Goal: Find specific page/section: Find specific page/section

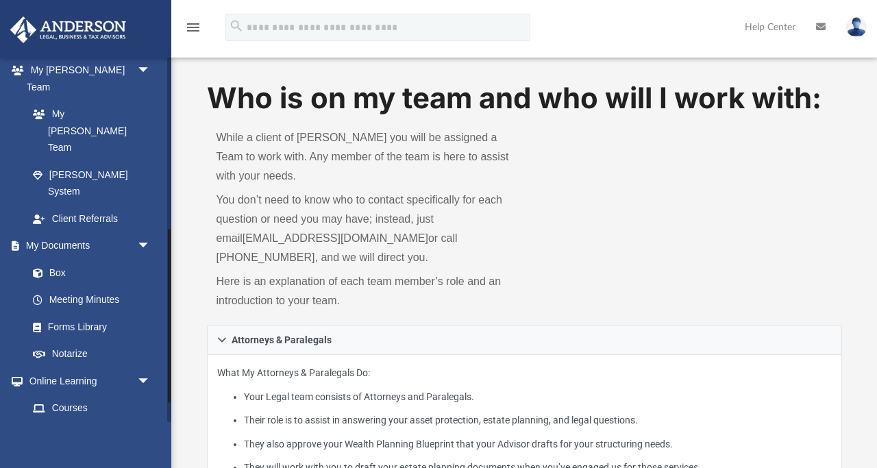
scroll to position [362, 0]
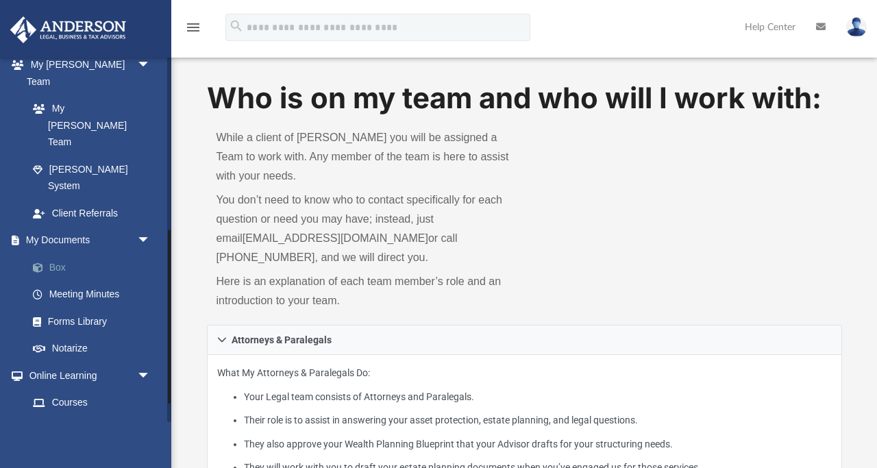
click at [56, 254] on link "Box" at bounding box center [95, 267] width 152 height 27
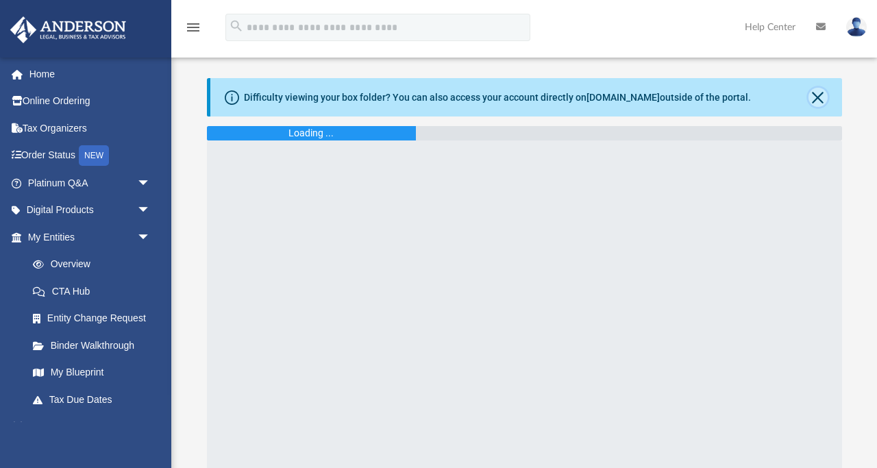
click at [819, 98] on button "Close" at bounding box center [818, 97] width 19 height 19
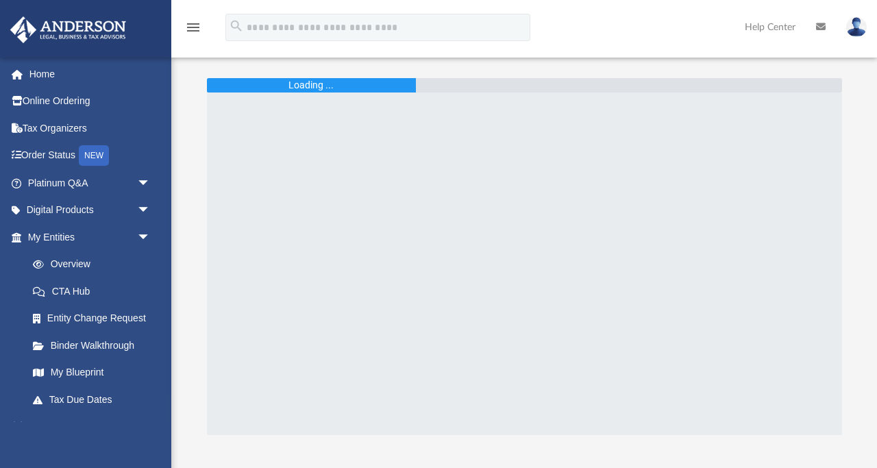
click at [350, 88] on div "Loading ..." at bounding box center [312, 85] width 210 height 14
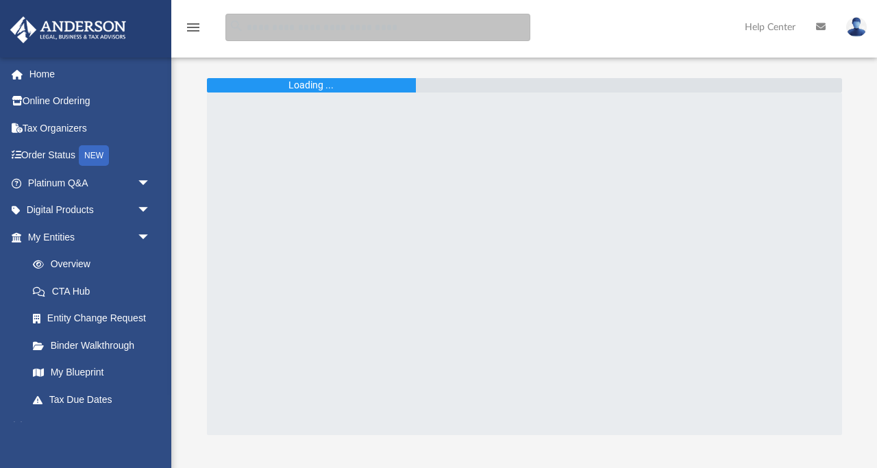
click at [246, 26] on input "search" at bounding box center [377, 27] width 305 height 27
type input "******"
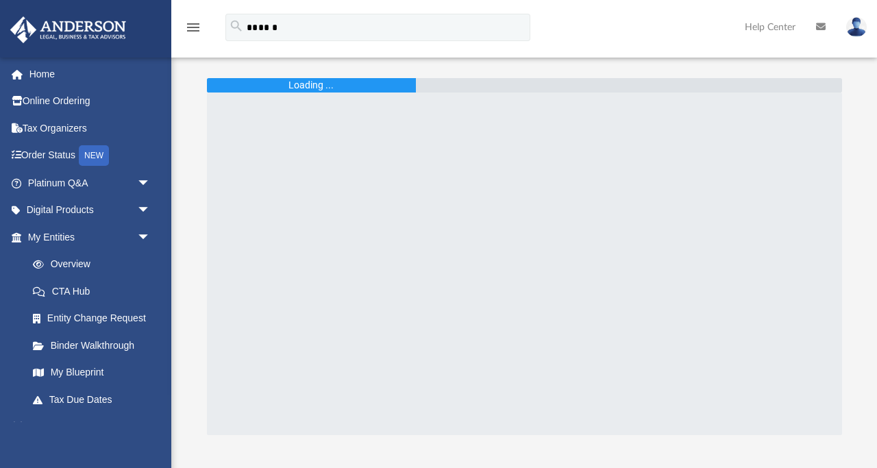
click at [780, 27] on link "Help Center" at bounding box center [770, 27] width 71 height 54
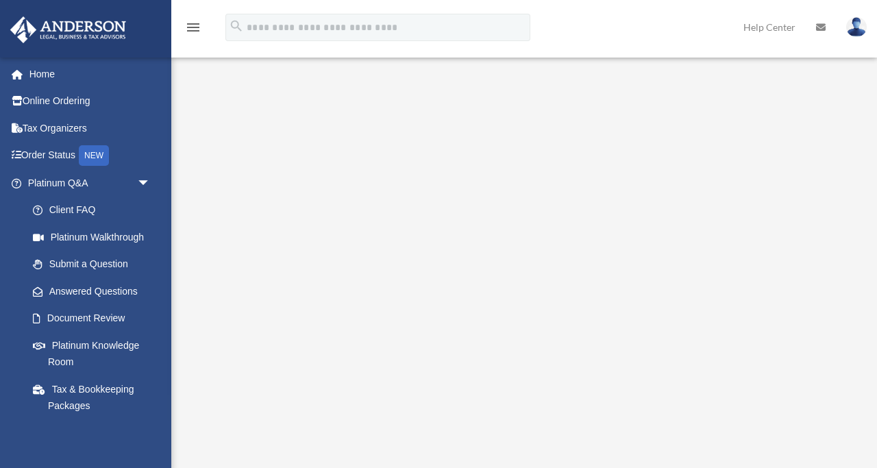
scroll to position [62, 0]
click at [234, 413] on div "<span data-mce-type="bookmark" style="display: inline-block; width: 0px; overfl…" at bounding box center [522, 221] width 675 height 415
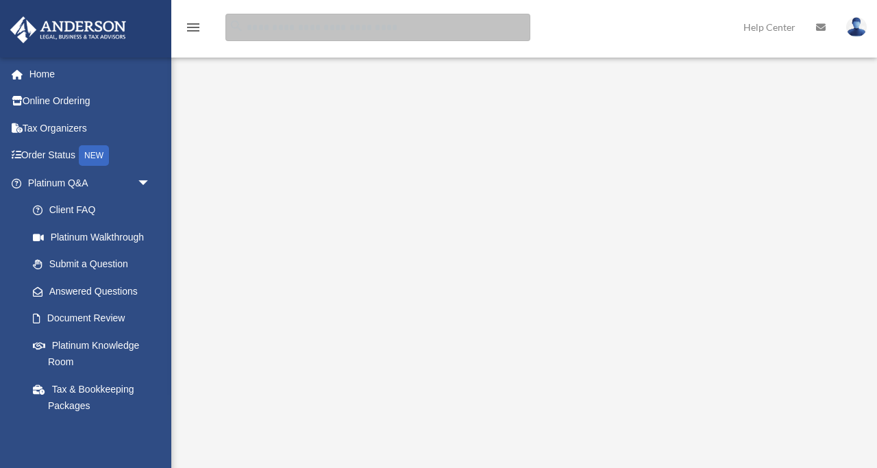
click at [247, 27] on input "search" at bounding box center [377, 27] width 305 height 27
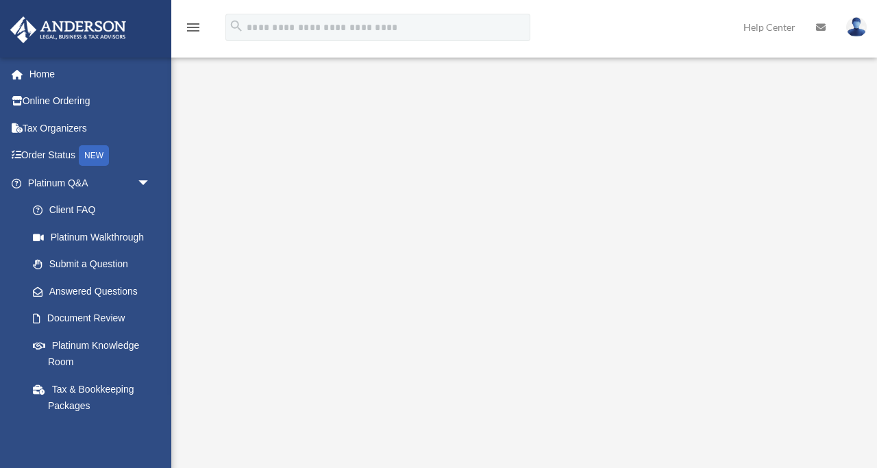
click at [192, 25] on icon "menu" at bounding box center [193, 27] width 16 height 16
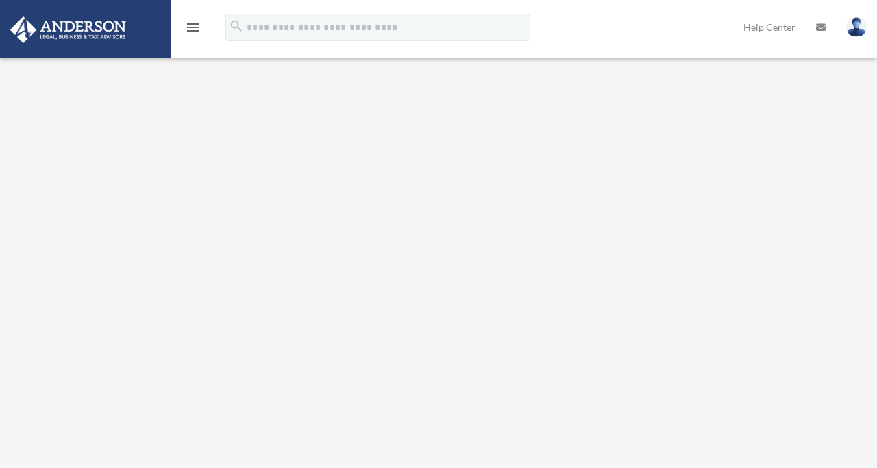
click at [779, 27] on link "Help Center" at bounding box center [769, 27] width 73 height 54
click at [756, 28] on link "Help Center" at bounding box center [769, 27] width 73 height 54
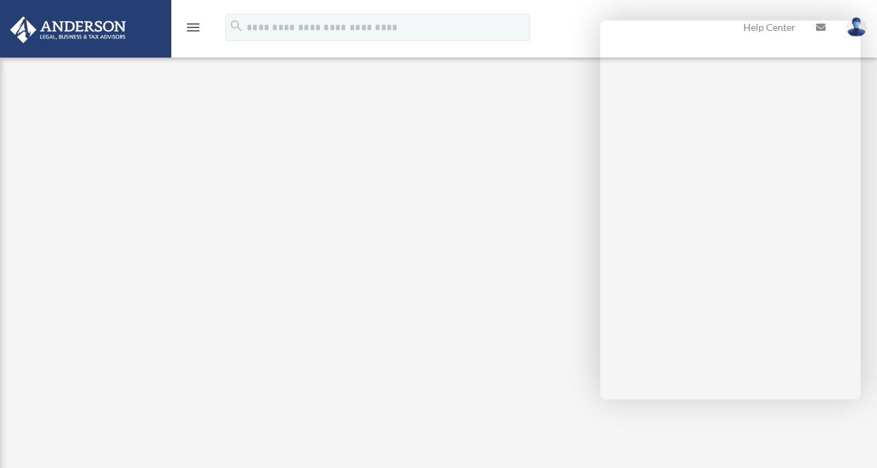
click at [413, 418] on div "<span data-mce-type="bookmark" style="display: inline-block; width: 0px; overfl…" at bounding box center [437, 201] width 846 height 462
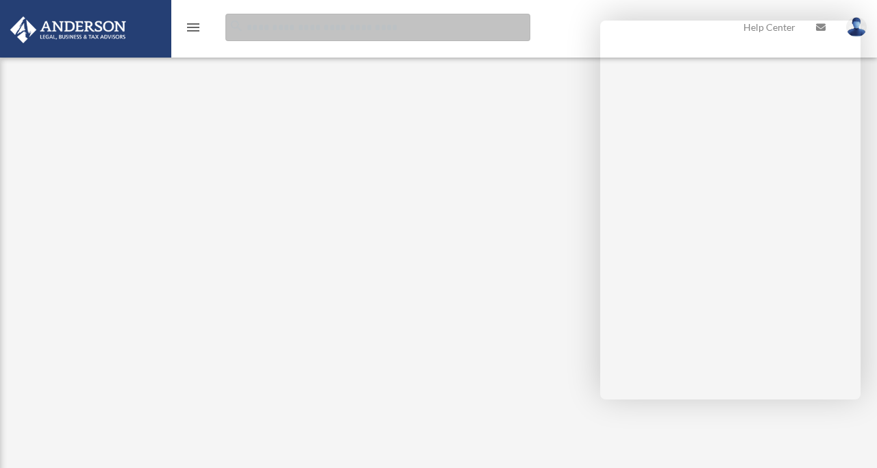
click at [246, 28] on input "search" at bounding box center [377, 27] width 305 height 27
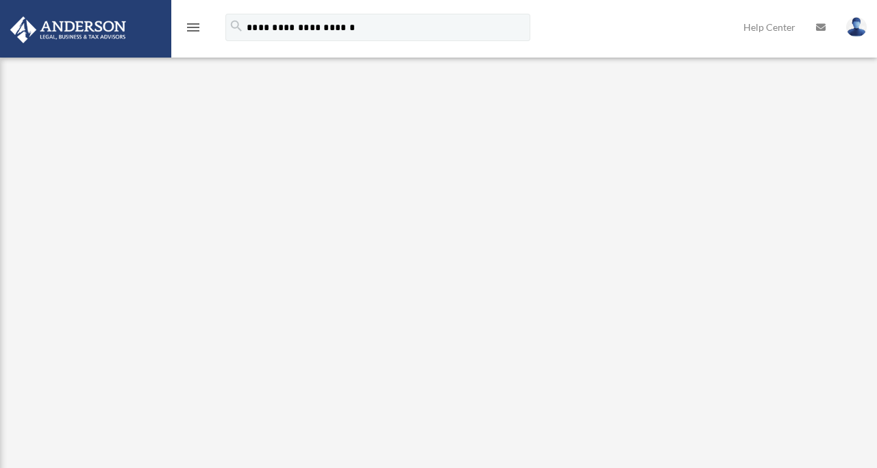
click at [191, 28] on icon "menu" at bounding box center [193, 27] width 16 height 16
click at [172, 106] on div "Platinum Walkthrough date_range Published on Last updated January 6, 2025 July …" at bounding box center [524, 279] width 706 height 455
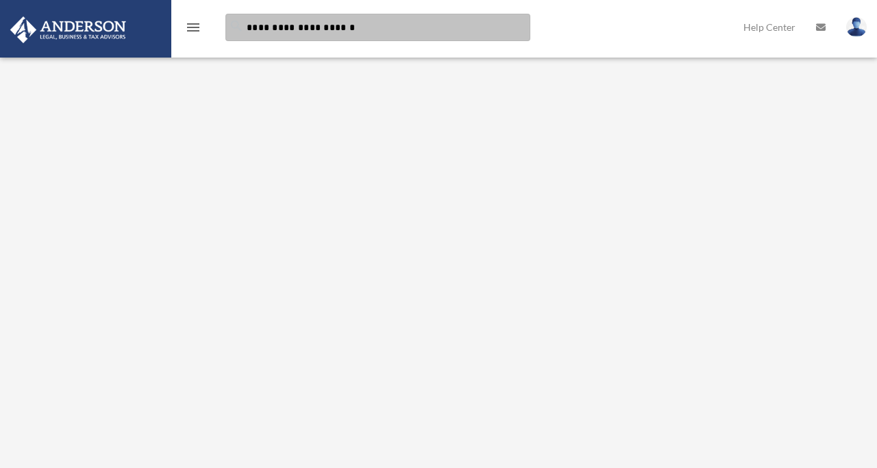
click at [343, 27] on input "**********" at bounding box center [377, 27] width 305 height 27
type input "*"
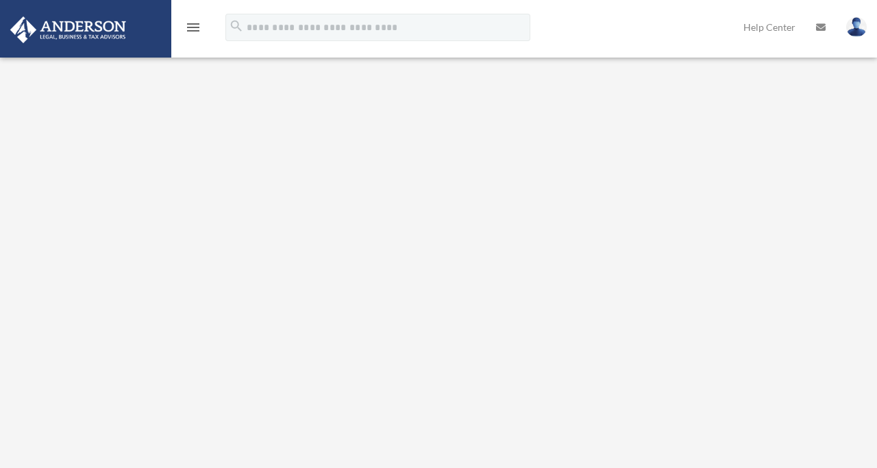
click at [167, 269] on div "Platinum Walkthrough admin@jimco.co Sign Out scott@jimco.co Home Online Orderin…" at bounding box center [438, 271] width 877 height 472
click at [108, 315] on div "Platinum Walkthrough admin@jimco.co Sign Out scott@jimco.co Home Online Orderin…" at bounding box center [438, 271] width 877 height 472
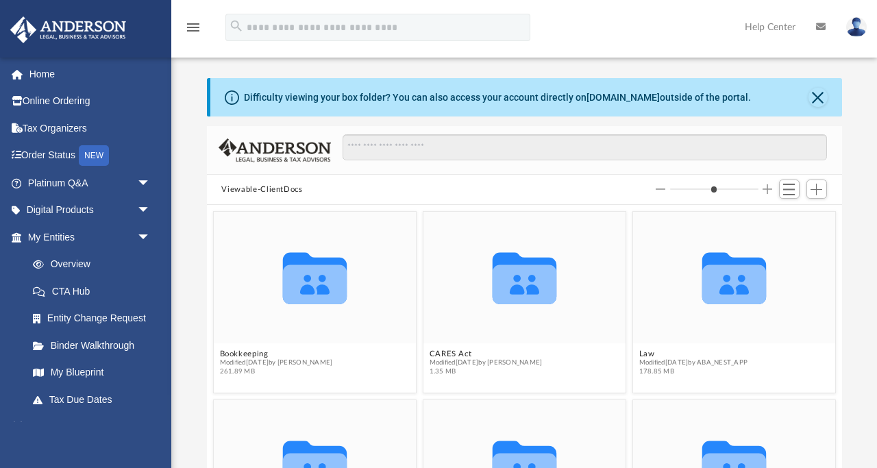
scroll to position [312, 635]
click at [618, 97] on link "[DOMAIN_NAME]" at bounding box center [623, 97] width 73 height 11
